Goal: Transaction & Acquisition: Purchase product/service

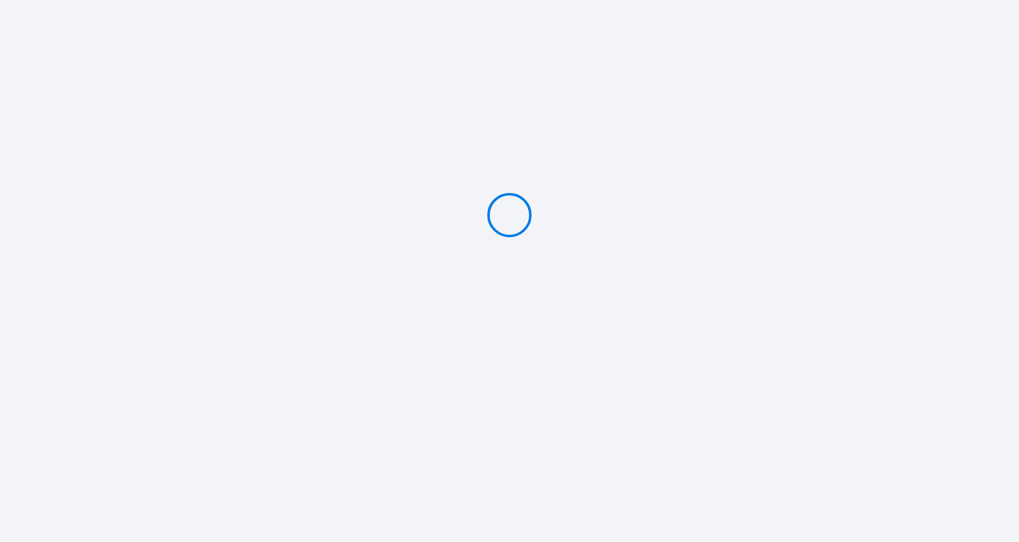
type input "PAYER 4179.8 €"
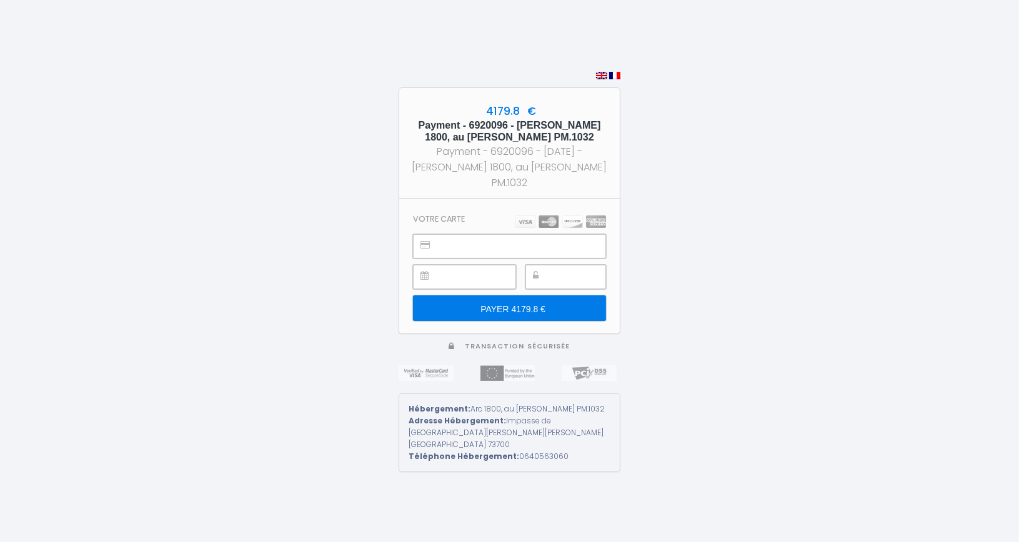
click at [515, 314] on input "PAYER 4179.8 €" at bounding box center [509, 308] width 193 height 26
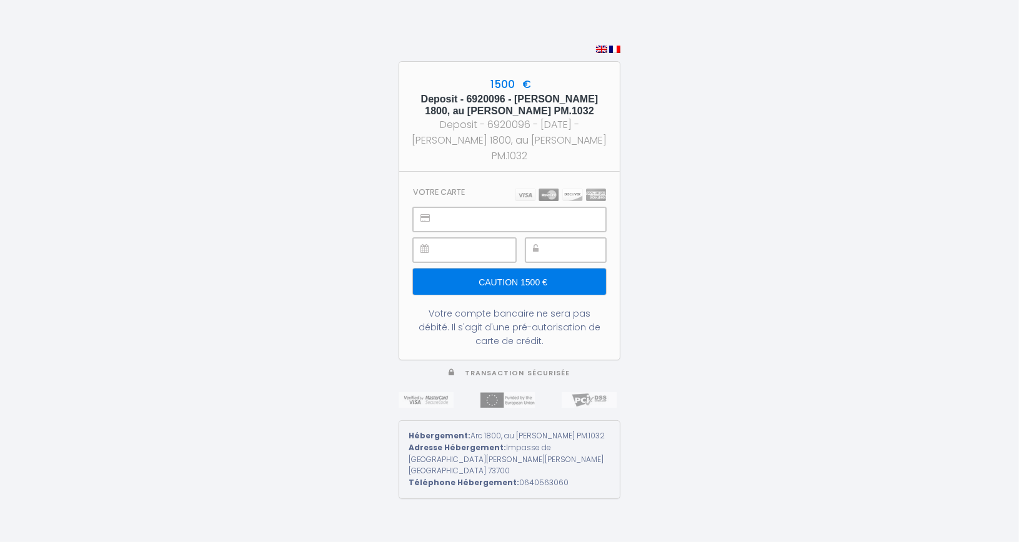
click at [508, 287] on input "Caution 1500 €" at bounding box center [509, 282] width 193 height 26
